Goal: Check status: Check status

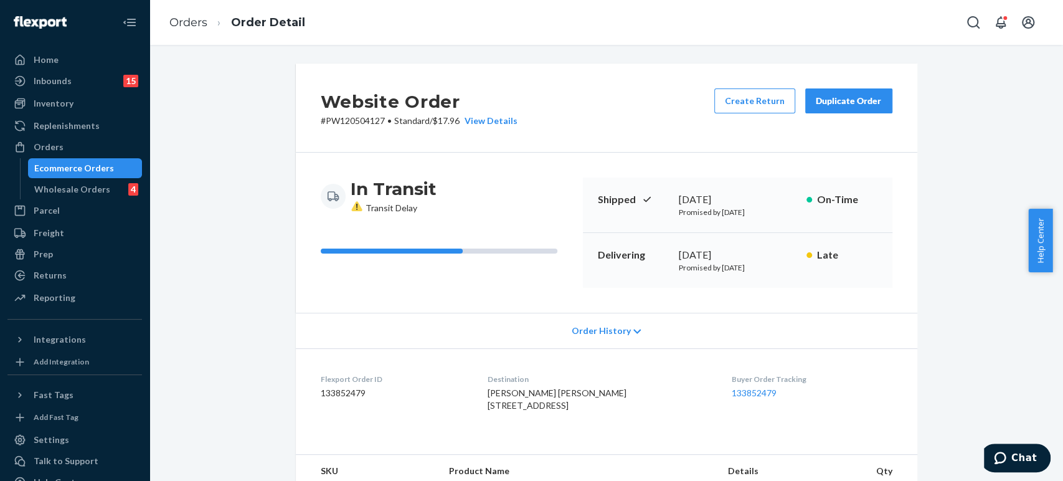
scroll to position [707, 0]
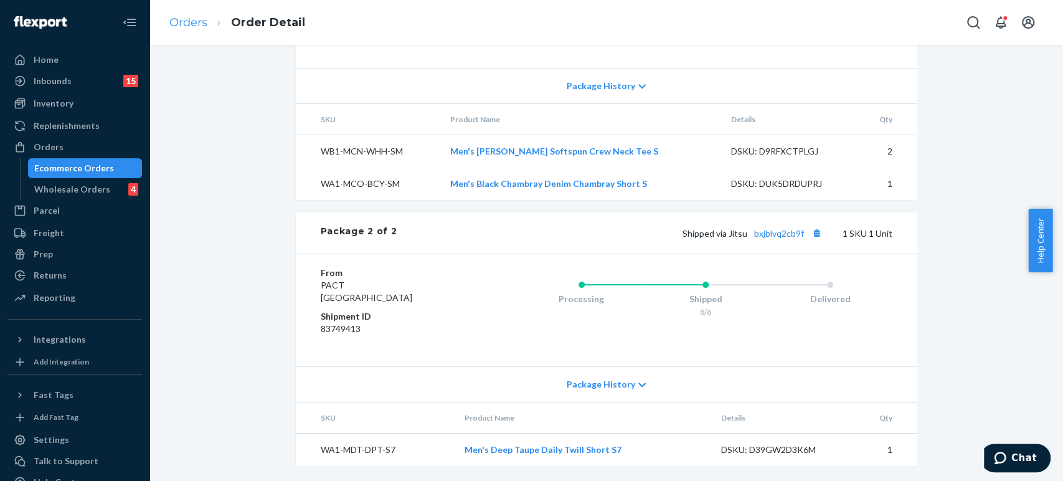
drag, startPoint x: 164, startPoint y: 27, endPoint x: 174, endPoint y: 27, distance: 10.0
click at [165, 27] on ol "Orders Order Detail" at bounding box center [237, 22] width 156 height 37
click at [184, 24] on link "Orders" at bounding box center [188, 23] width 38 height 14
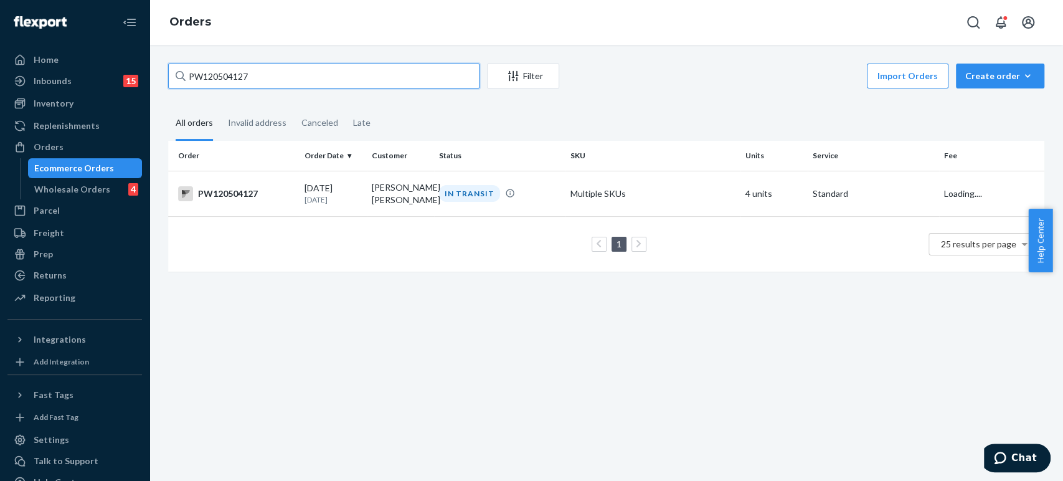
click at [359, 82] on input "PW120504127" at bounding box center [323, 76] width 311 height 25
paste input "120484403"
type input "120484403"
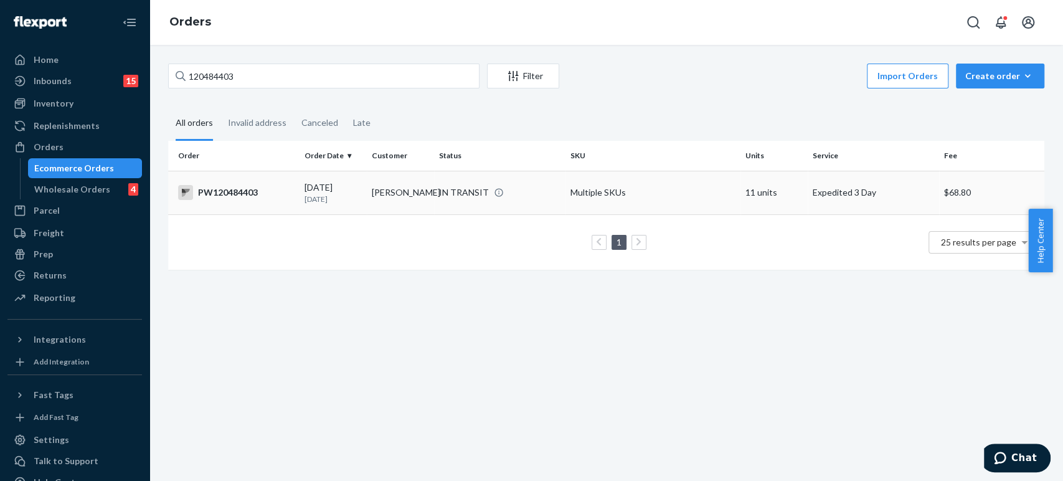
click at [428, 204] on td "[PERSON_NAME]" at bounding box center [400, 193] width 67 height 44
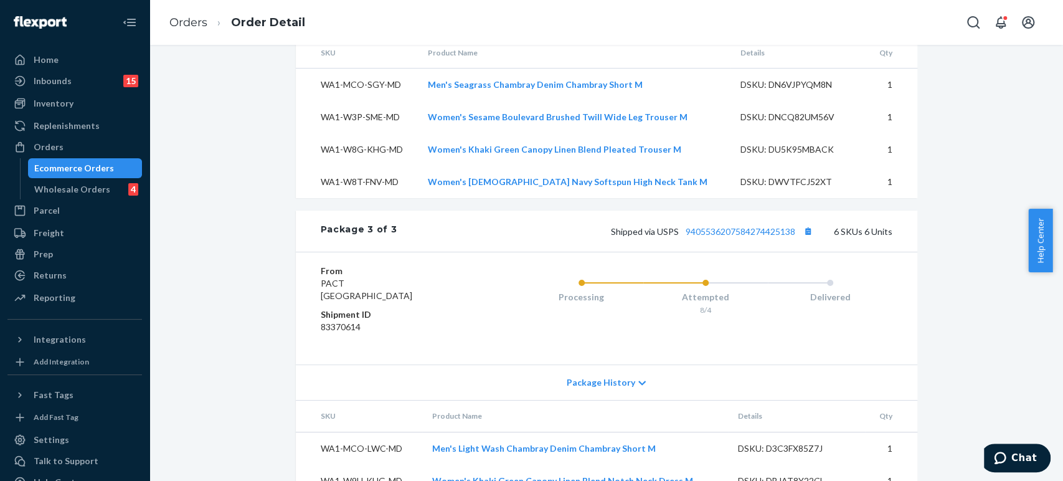
scroll to position [1384, 0]
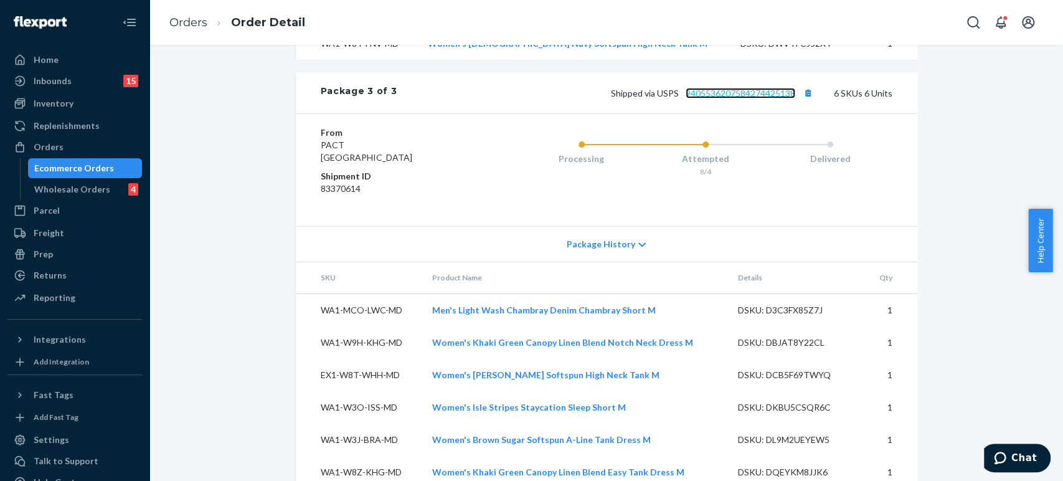
click at [738, 98] on link "9405536207584274425138" at bounding box center [741, 93] width 110 height 11
